Goal: Task Accomplishment & Management: Use online tool/utility

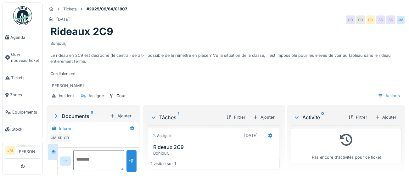
scroll to position [21, 0]
click at [121, 111] on div "Ajouter" at bounding box center [120, 115] width 27 height 8
